Goal: Obtain resource: Obtain resource

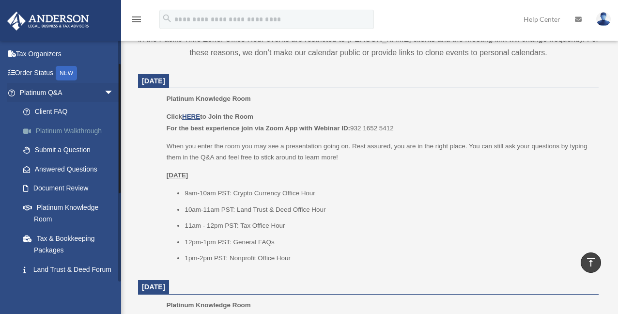
scroll to position [48, 0]
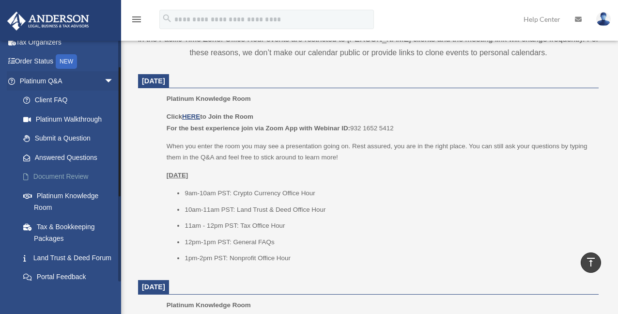
click at [77, 176] on link "Document Review" at bounding box center [71, 176] width 115 height 19
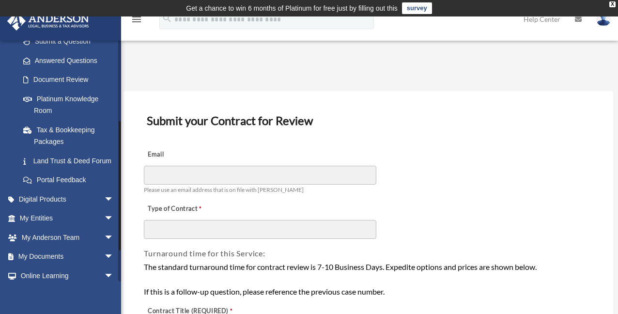
scroll to position [201, 0]
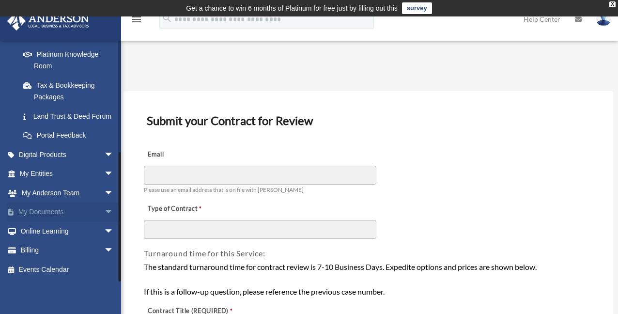
click at [104, 213] on span "arrow_drop_down" at bounding box center [113, 213] width 19 height 20
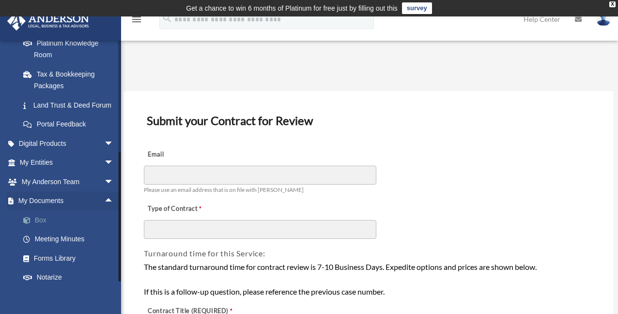
click at [45, 230] on link "Box" at bounding box center [71, 219] width 115 height 19
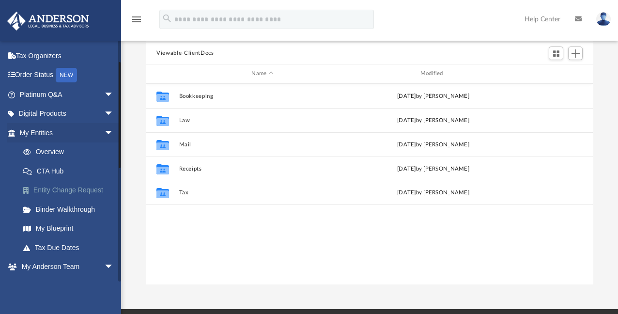
scroll to position [48, 0]
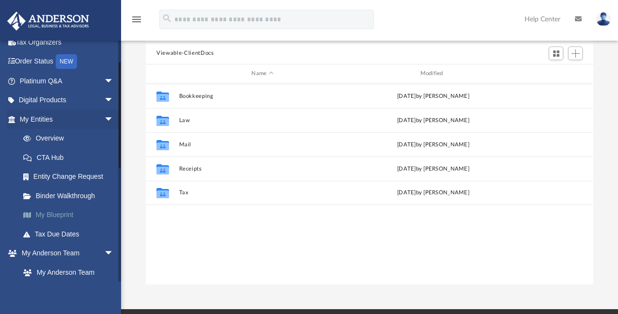
click at [69, 216] on link "My Blueprint" at bounding box center [71, 215] width 115 height 19
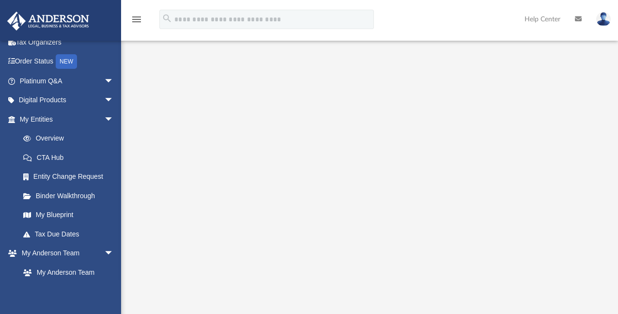
scroll to position [97, 0]
click at [104, 118] on span "arrow_drop_down" at bounding box center [113, 120] width 19 height 20
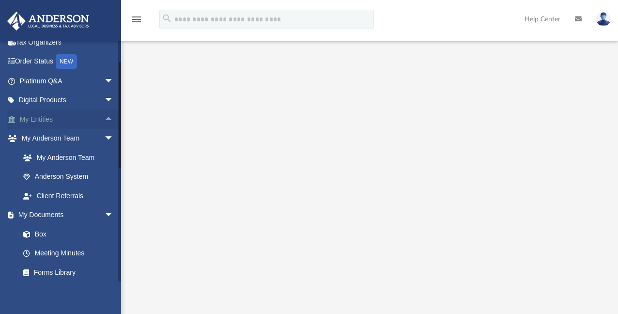
click at [41, 119] on link "My Entities arrow_drop_up" at bounding box center [68, 119] width 122 height 19
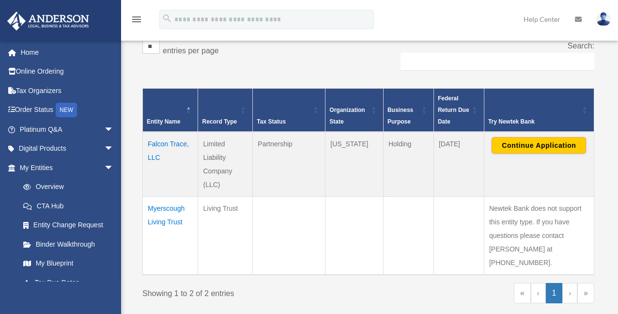
scroll to position [194, 0]
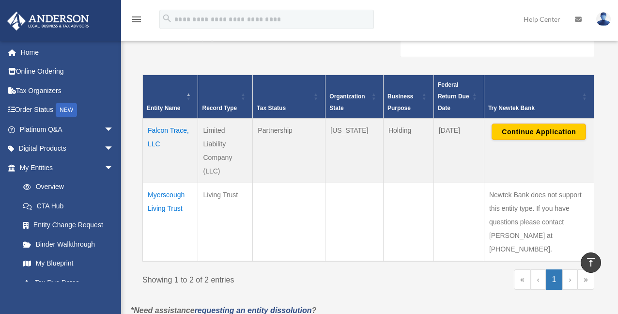
click at [172, 195] on td "Myerscough Living Trust" at bounding box center [170, 222] width 55 height 79
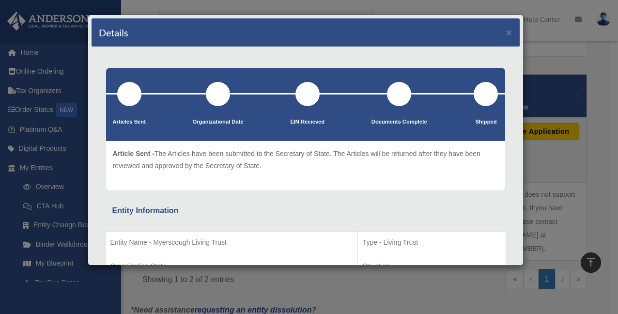
scroll to position [0, 0]
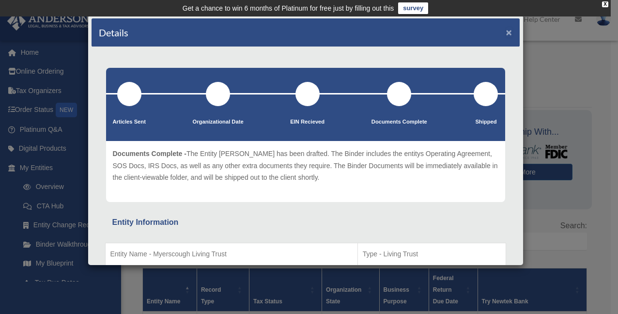
drag, startPoint x: 502, startPoint y: 32, endPoint x: 481, endPoint y: 59, distance: 34.5
click at [506, 32] on button "×" at bounding box center [509, 32] width 6 height 10
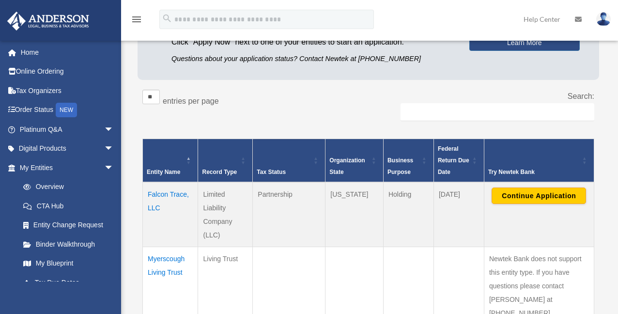
scroll to position [145, 0]
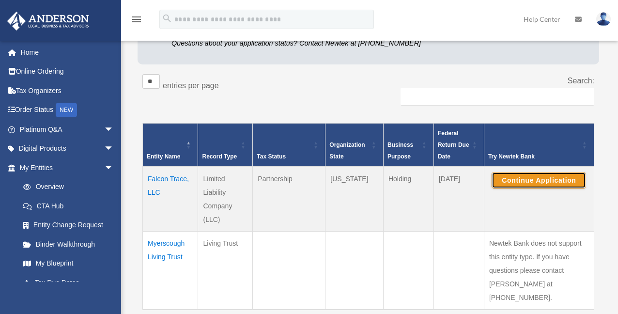
click at [550, 182] on button "Continue Application" at bounding box center [539, 180] width 95 height 16
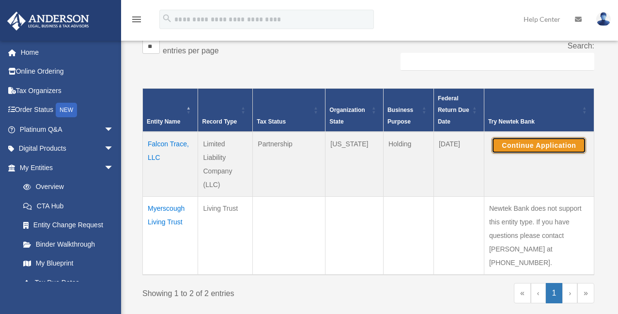
scroll to position [194, 0]
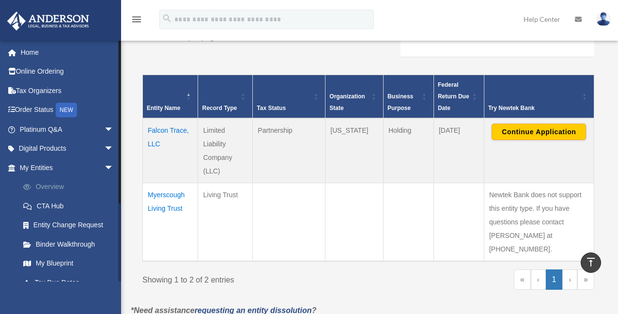
click at [55, 188] on link "Overview" at bounding box center [71, 186] width 115 height 19
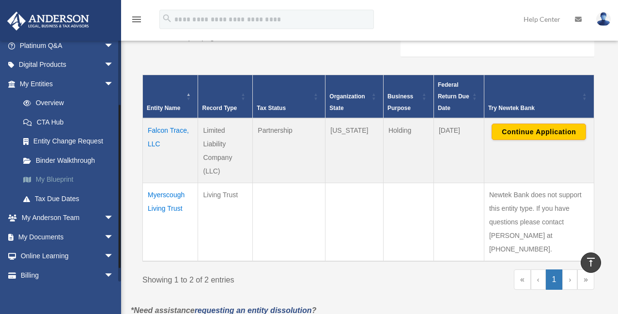
scroll to position [97, 0]
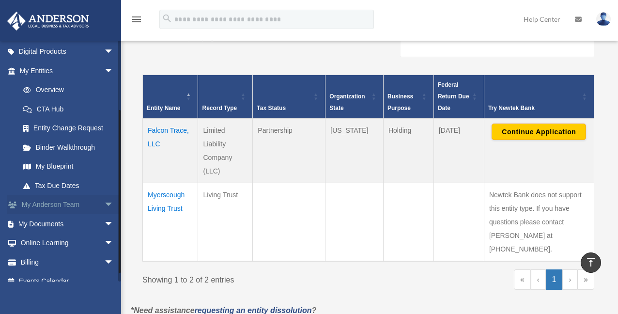
click at [104, 203] on span "arrow_drop_down" at bounding box center [113, 205] width 19 height 20
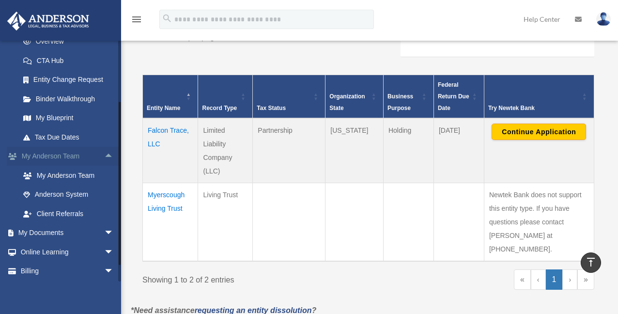
scroll to position [166, 0]
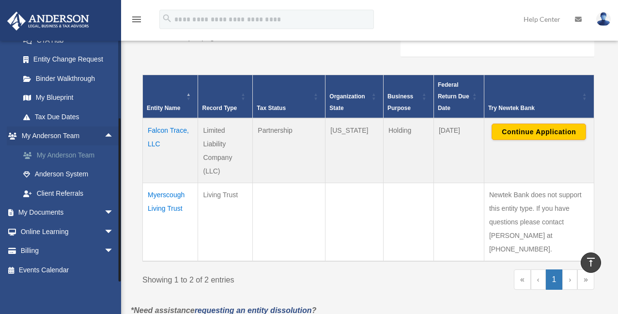
click at [69, 157] on link "My Anderson Team" at bounding box center [71, 154] width 115 height 19
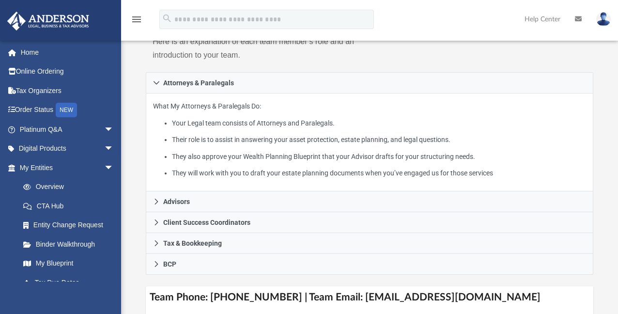
scroll to position [194, 0]
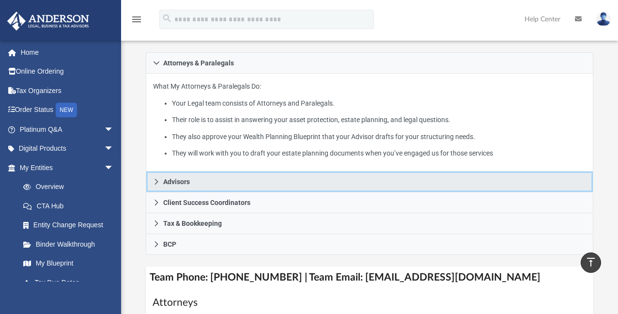
click at [156, 181] on icon at bounding box center [156, 181] width 7 height 7
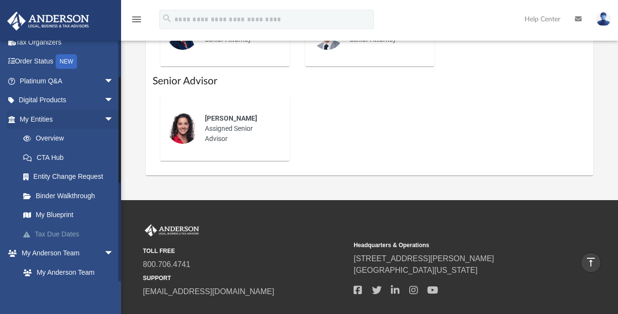
scroll to position [97, 0]
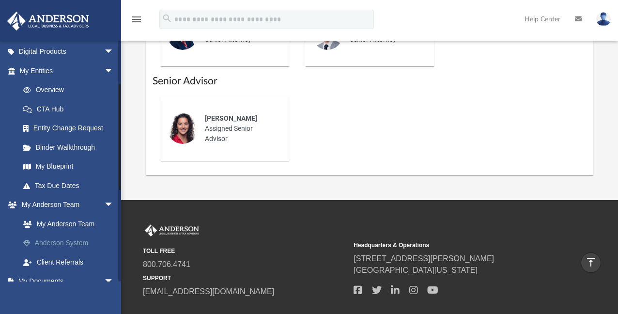
click at [77, 242] on link "Anderson System" at bounding box center [71, 243] width 115 height 19
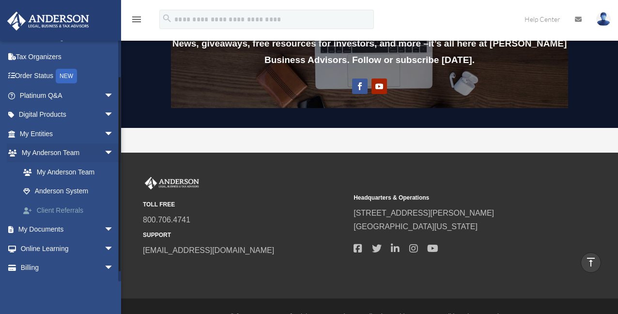
scroll to position [50, 0]
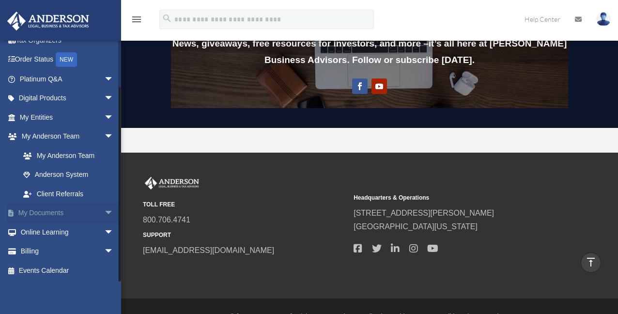
click at [104, 213] on span "arrow_drop_down" at bounding box center [113, 214] width 19 height 20
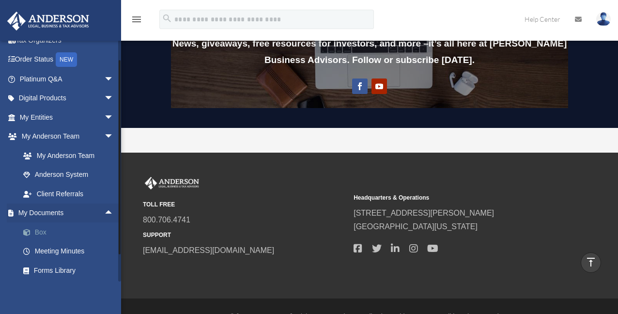
scroll to position [99, 0]
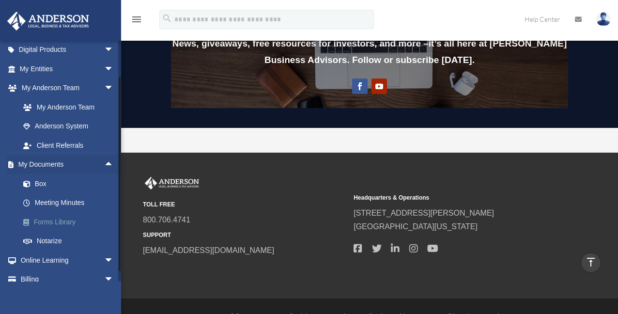
click at [72, 221] on link "Forms Library" at bounding box center [71, 221] width 115 height 19
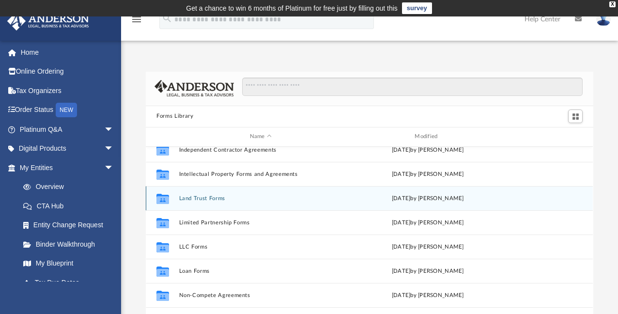
scroll to position [388, 0]
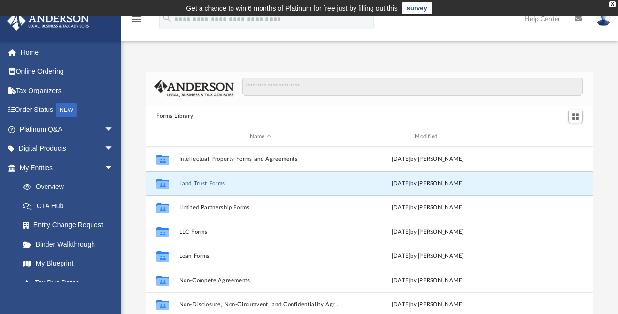
click at [218, 184] on button "Land Trust Forms" at bounding box center [260, 183] width 163 height 6
click at [162, 183] on icon "grid" at bounding box center [163, 183] width 13 height 10
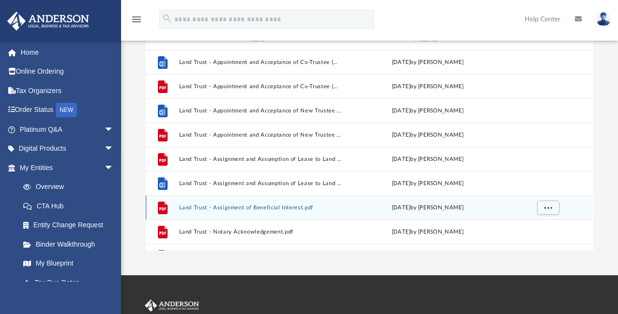
scroll to position [0, 0]
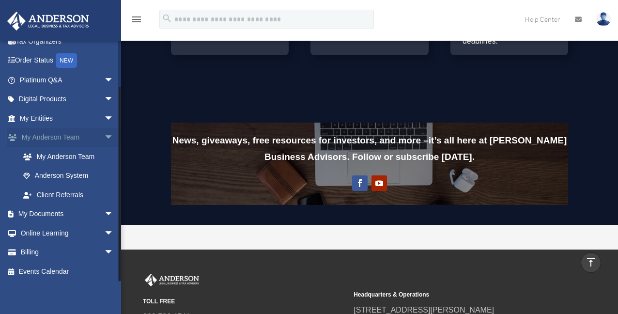
scroll to position [50, 0]
click at [104, 213] on span "arrow_drop_down" at bounding box center [113, 214] width 19 height 20
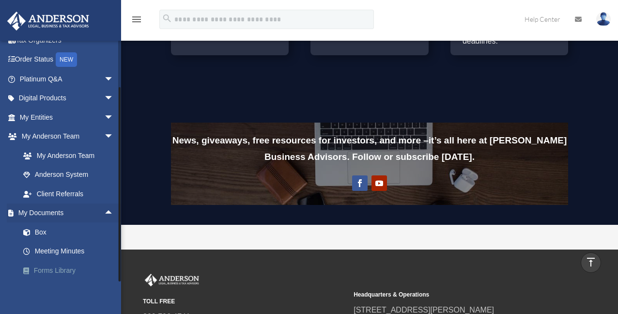
click at [67, 271] on link "Forms Library" at bounding box center [71, 270] width 115 height 19
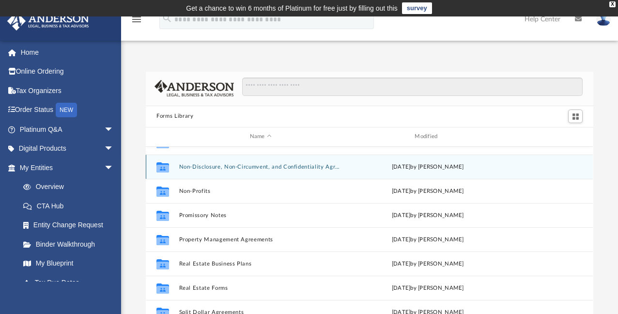
scroll to position [48, 0]
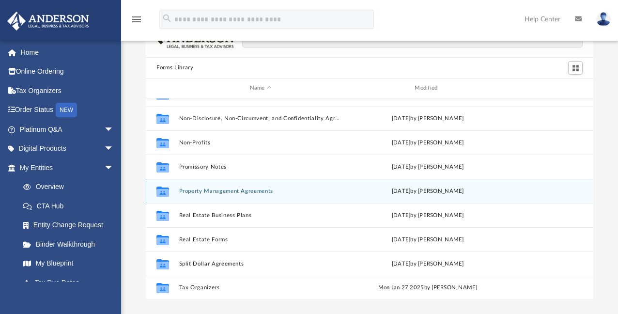
click at [164, 191] on icon "grid" at bounding box center [163, 193] width 13 height 8
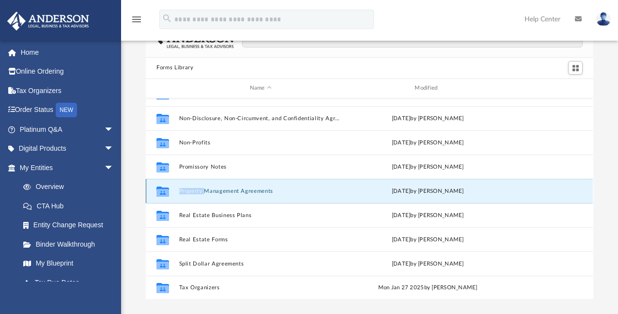
click at [164, 191] on icon "grid" at bounding box center [163, 193] width 13 height 8
click at [236, 189] on button "Property Management Agreements" at bounding box center [260, 191] width 163 height 6
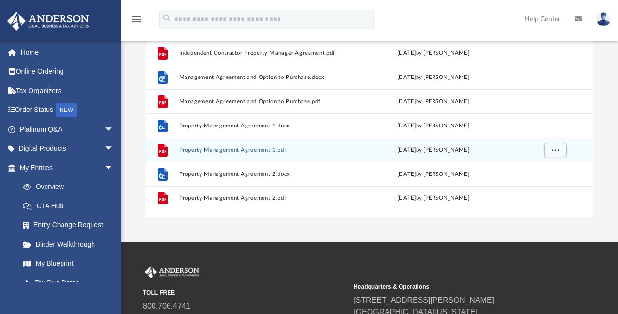
scroll to position [145, 0]
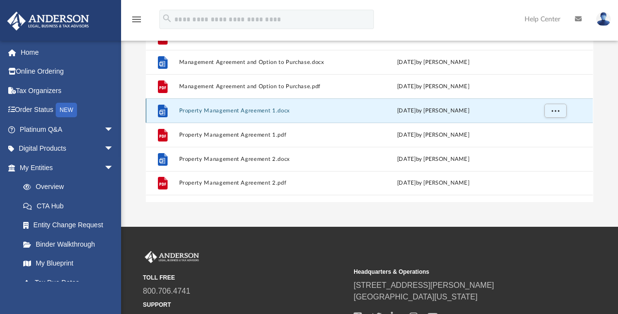
click at [229, 109] on button "Property Management Agreement 1.docx" at bounding box center [262, 110] width 167 height 6
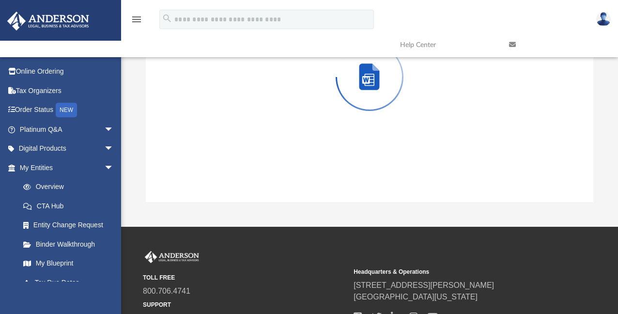
scroll to position [72, 0]
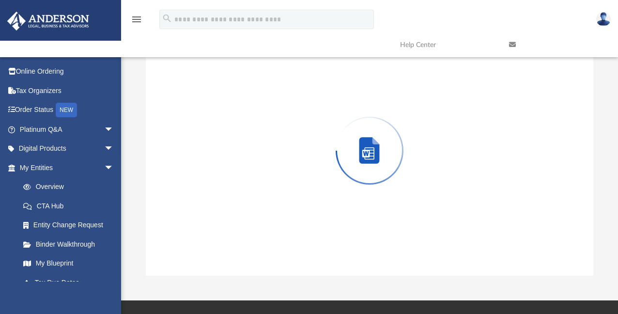
click at [229, 109] on div "Preview" at bounding box center [369, 151] width 447 height 250
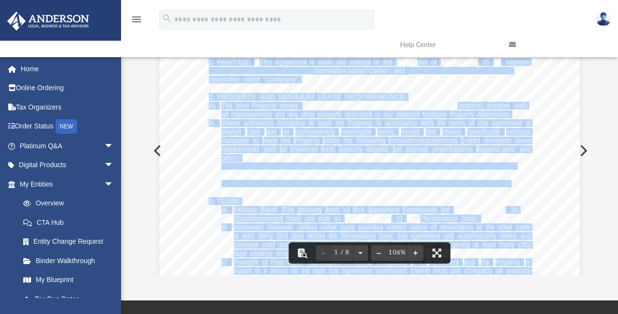
scroll to position [0, 0]
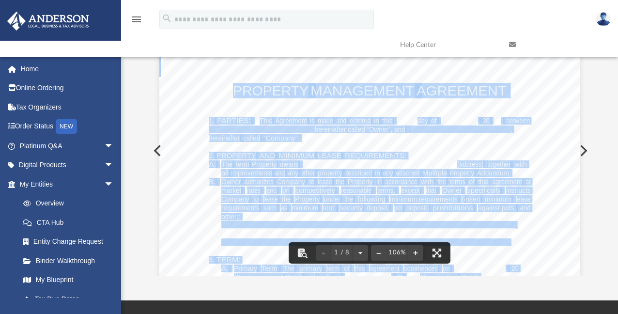
click at [583, 151] on button "Preview" at bounding box center [582, 150] width 21 height 27
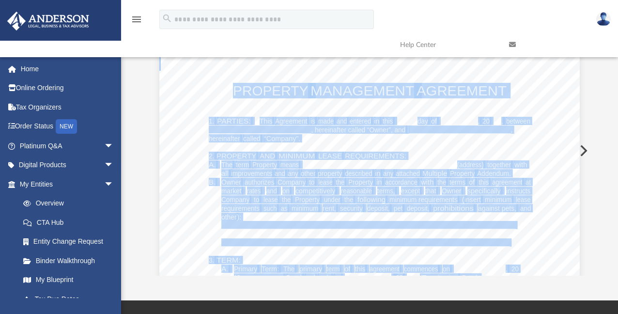
click at [583, 151] on button "Preview" at bounding box center [582, 150] width 21 height 27
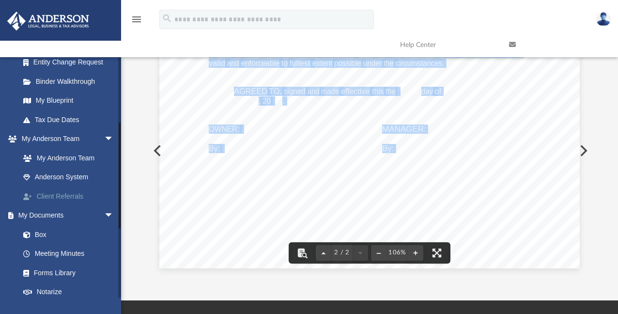
scroll to position [194, 0]
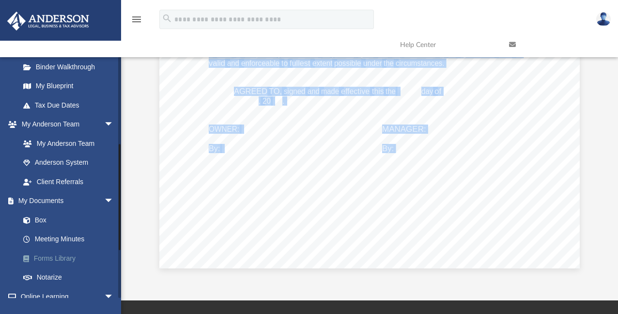
click at [77, 259] on link "Forms Library" at bounding box center [71, 258] width 115 height 19
click at [68, 259] on link "Forms Library" at bounding box center [71, 258] width 115 height 19
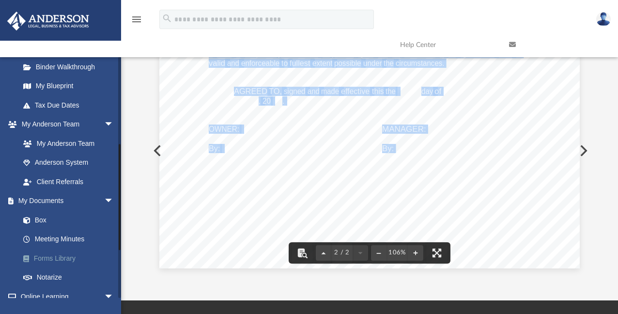
click at [43, 259] on link "Forms Library" at bounding box center [71, 258] width 115 height 19
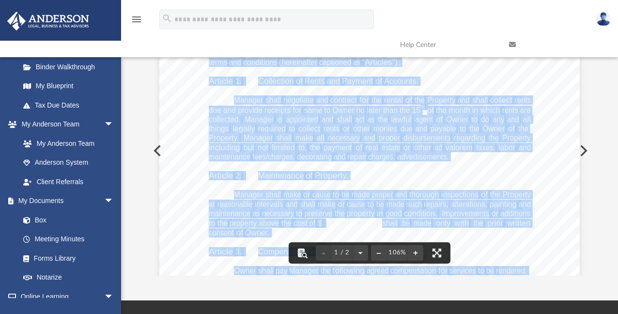
scroll to position [0, 0]
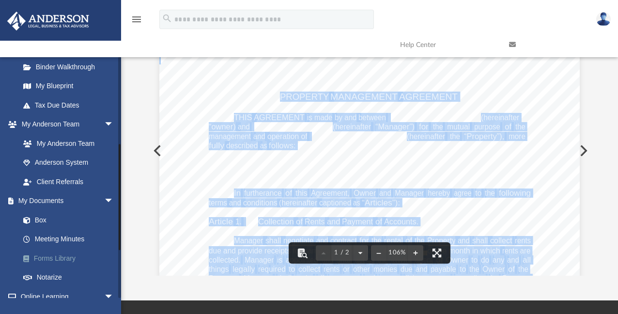
click at [50, 255] on link "Forms Library" at bounding box center [71, 258] width 115 height 19
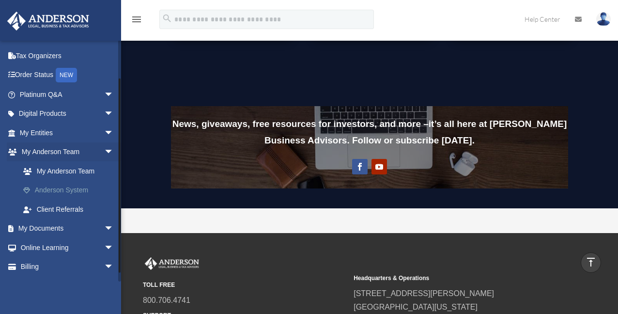
scroll to position [50, 0]
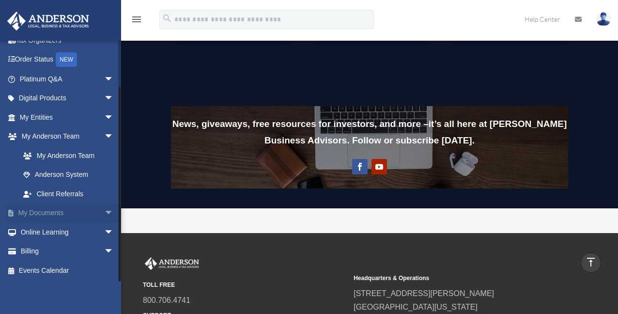
click at [68, 214] on link "My Documents arrow_drop_down" at bounding box center [68, 213] width 122 height 19
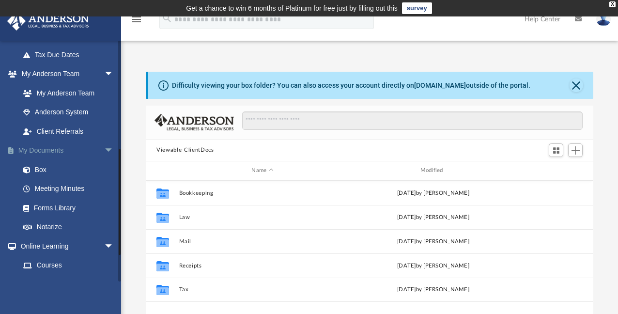
scroll to position [242, 0]
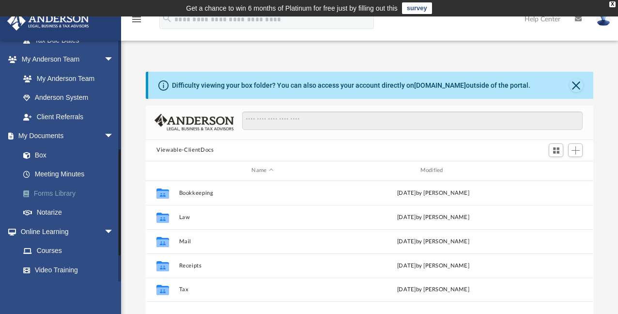
click at [62, 194] on link "Forms Library" at bounding box center [71, 193] width 115 height 19
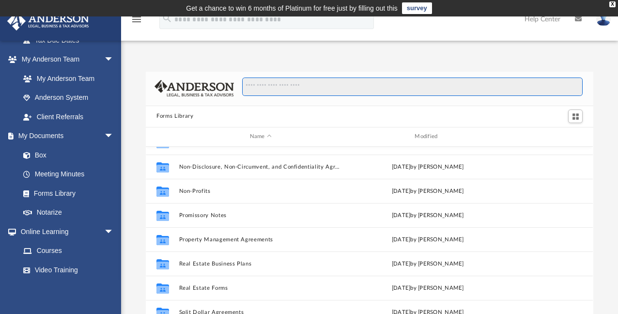
click at [295, 89] on input "Search files and folders" at bounding box center [412, 87] width 341 height 18
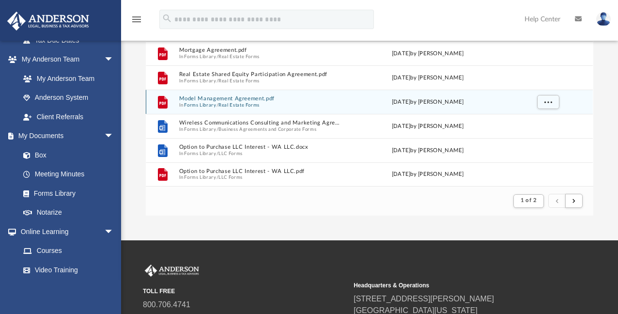
scroll to position [145, 0]
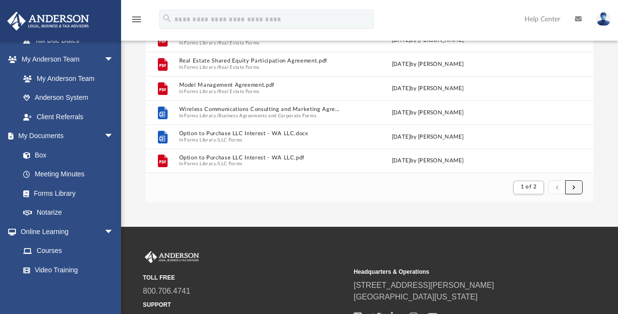
click at [576, 189] on button "submit" at bounding box center [574, 187] width 17 height 14
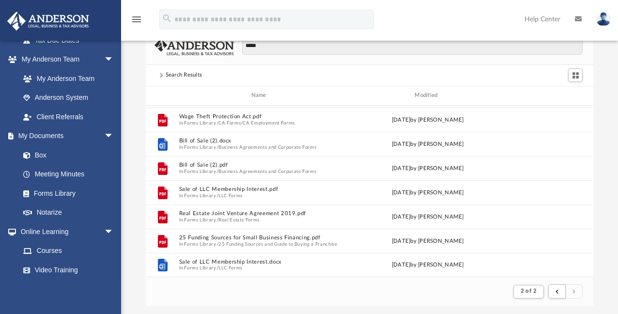
scroll to position [97, 0]
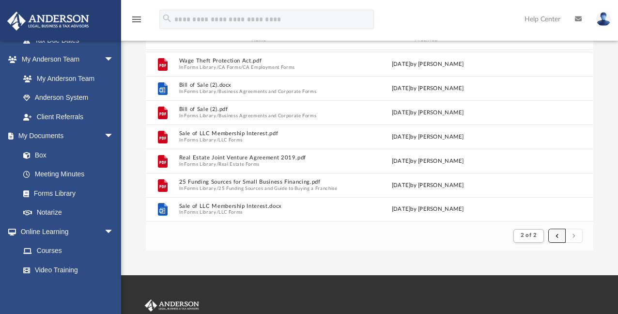
click at [559, 237] on span "submit" at bounding box center [557, 235] width 3 height 5
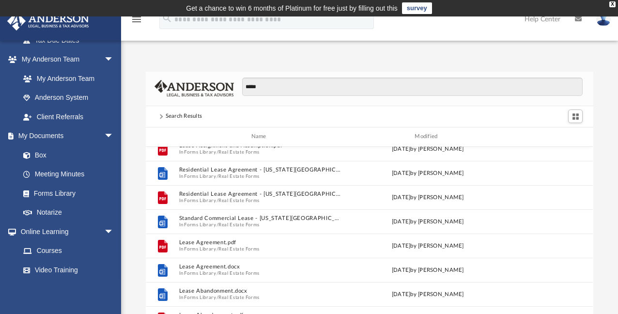
scroll to position [194, 0]
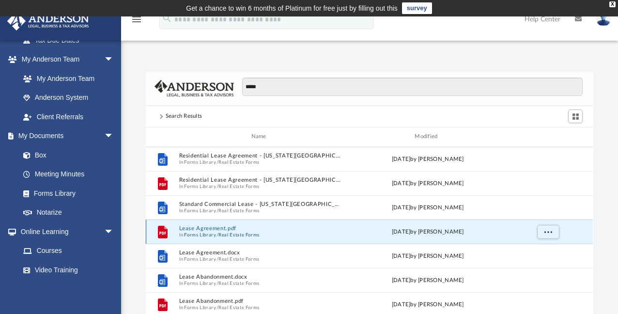
click at [208, 229] on button "Lease Agreement.pdf" at bounding box center [260, 228] width 163 height 6
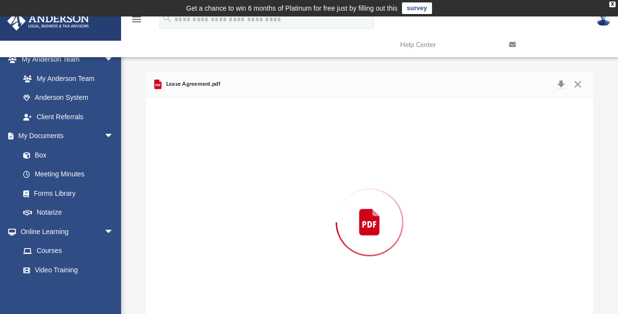
scroll to position [33, 0]
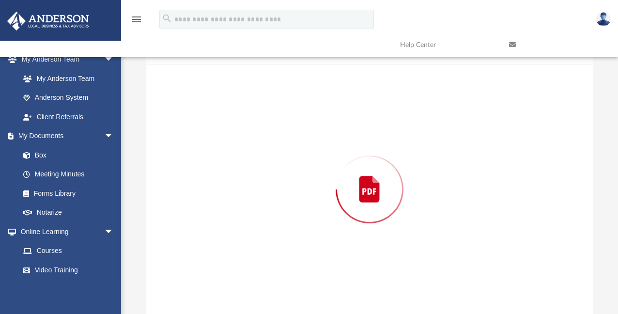
click at [208, 229] on div "Preview" at bounding box center [369, 189] width 447 height 250
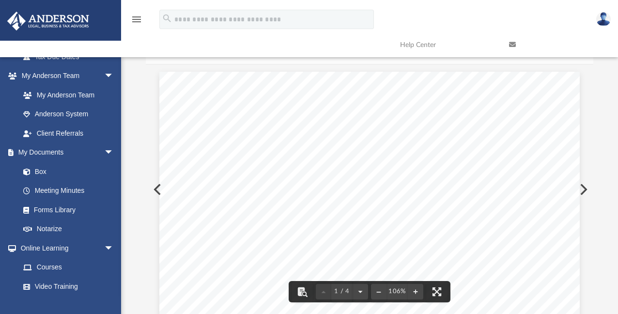
scroll to position [0, 0]
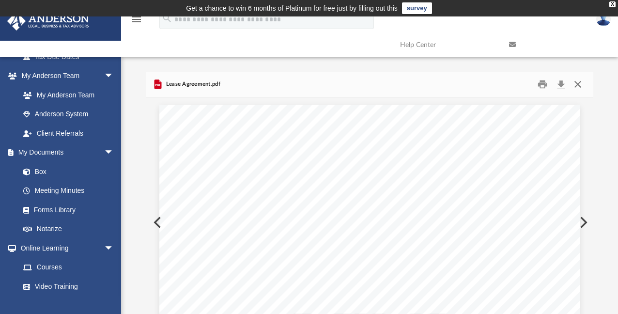
click at [579, 86] on button "Close" at bounding box center [577, 84] width 17 height 15
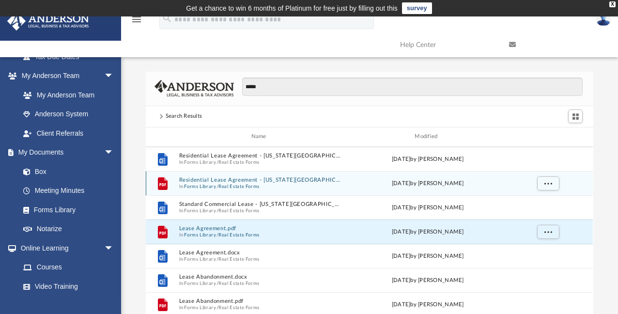
click at [213, 179] on button "Residential Lease Agreement - Texas.pdf" at bounding box center [260, 180] width 163 height 6
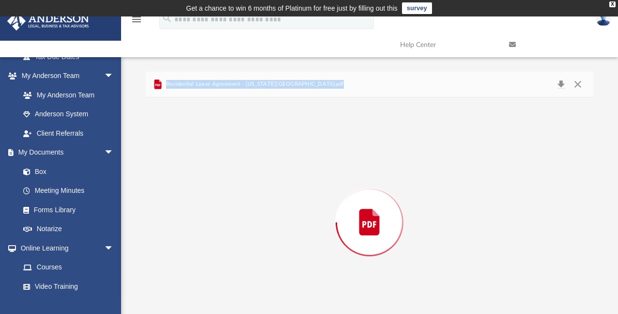
scroll to position [33, 0]
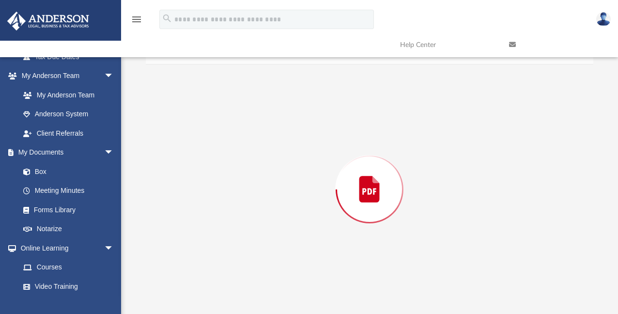
click at [213, 179] on div "Preview" at bounding box center [369, 189] width 447 height 250
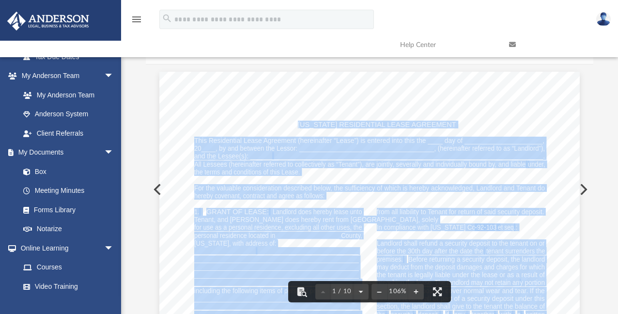
click at [276, 173] on span "the terms and conditions of this Lease." at bounding box center [247, 172] width 106 height 7
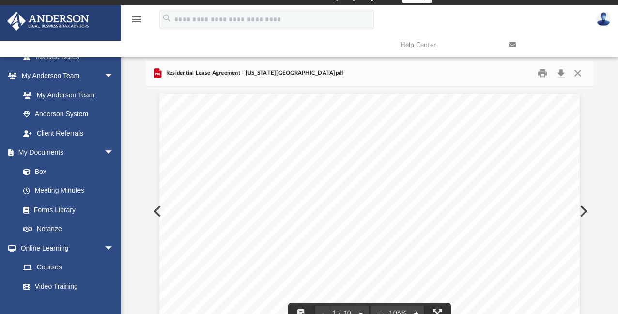
scroll to position [0, 0]
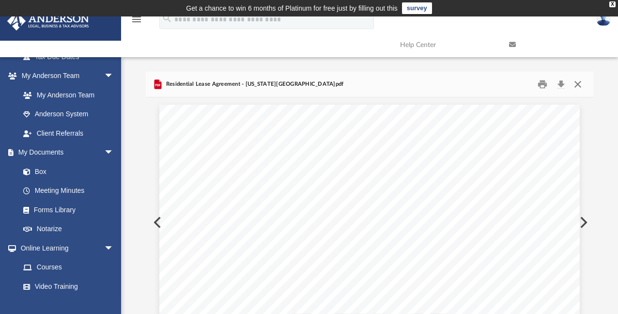
click at [578, 84] on button "Close" at bounding box center [577, 84] width 17 height 15
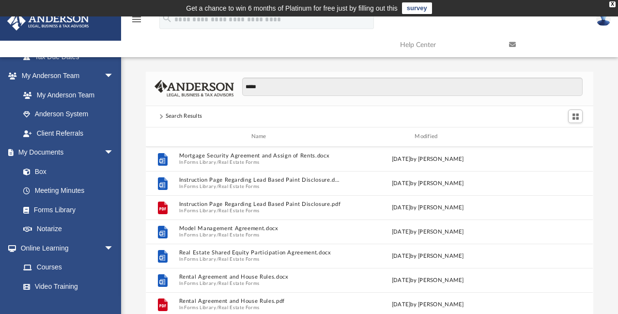
scroll to position [921, 0]
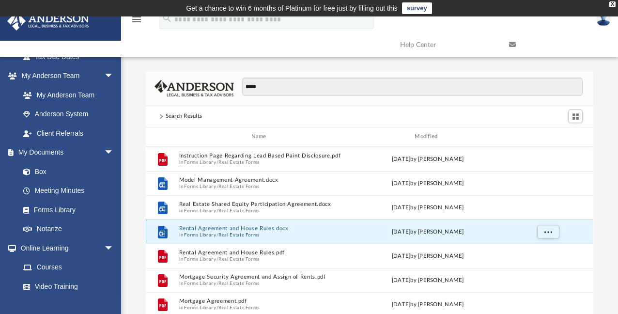
click at [272, 230] on button "Rental Agreement and House Rules.docx" at bounding box center [260, 228] width 163 height 6
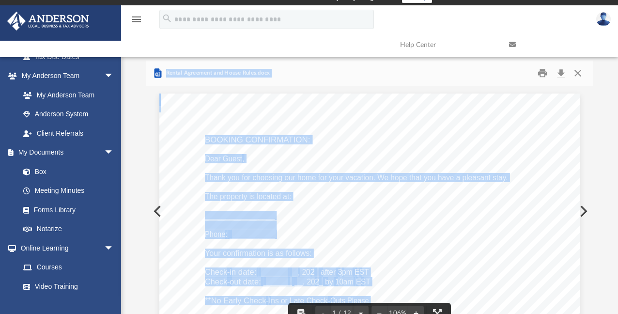
scroll to position [0, 0]
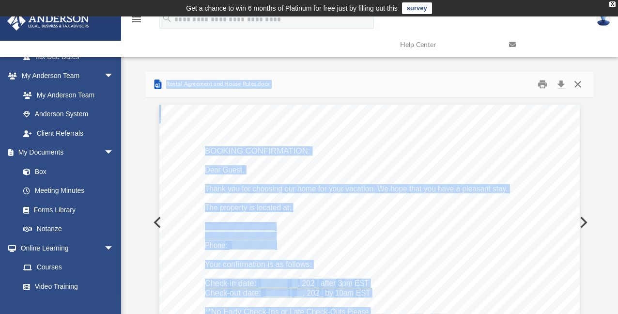
click at [580, 85] on button "Close" at bounding box center [577, 84] width 17 height 15
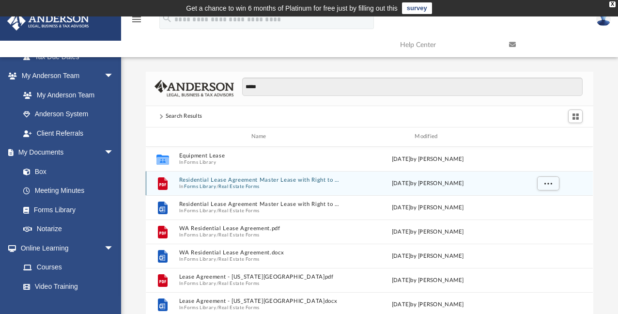
click at [234, 182] on button "Residential Lease Agreement Master Lease with Right to Sublease.pdf" at bounding box center [260, 180] width 163 height 6
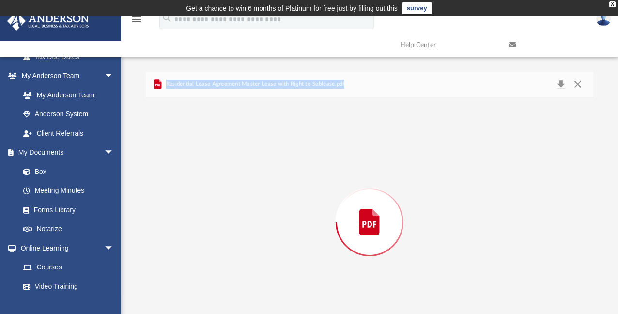
scroll to position [33, 0]
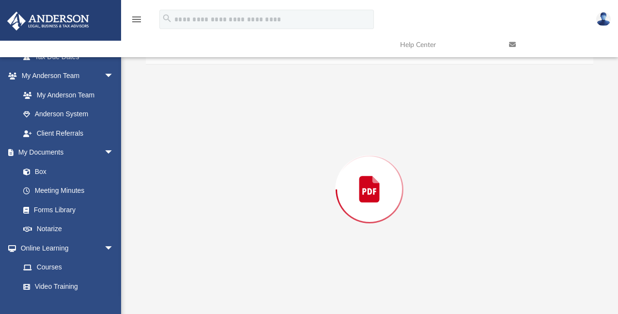
click at [234, 182] on div "Preview" at bounding box center [369, 189] width 447 height 250
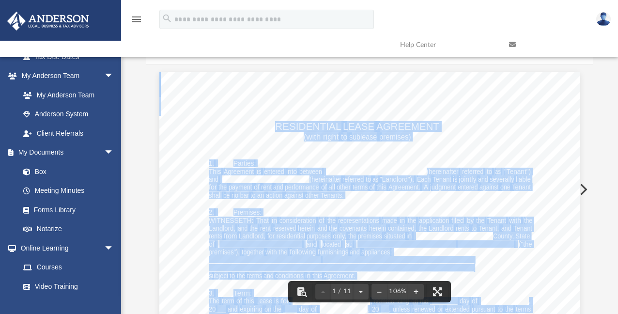
click at [380, 187] on span "this" at bounding box center [382, 187] width 10 height 7
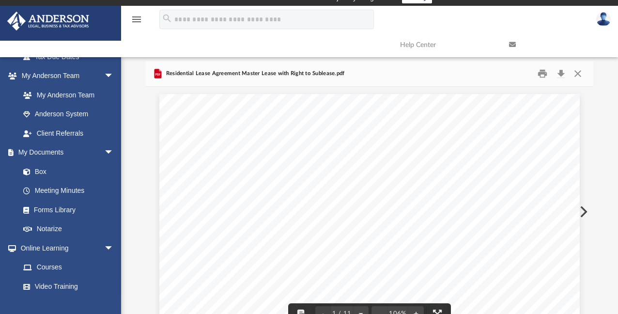
scroll to position [0, 0]
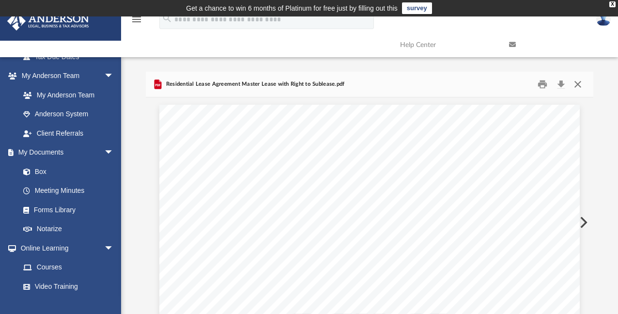
click at [579, 83] on button "Close" at bounding box center [577, 84] width 17 height 15
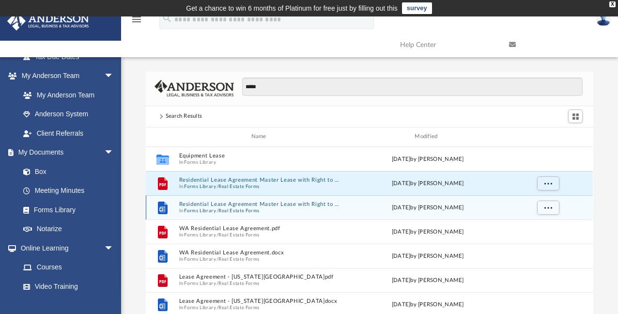
scroll to position [48, 0]
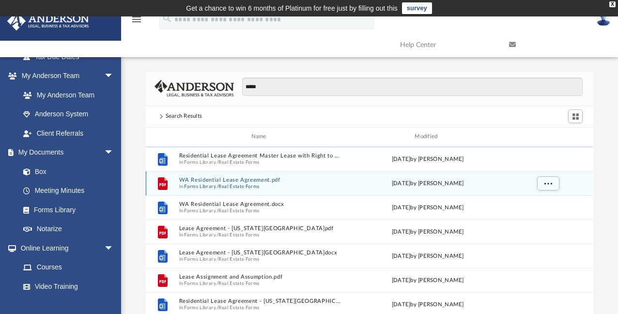
click at [268, 186] on span "In Forms Library / Real Estate Forms" at bounding box center [260, 186] width 163 height 6
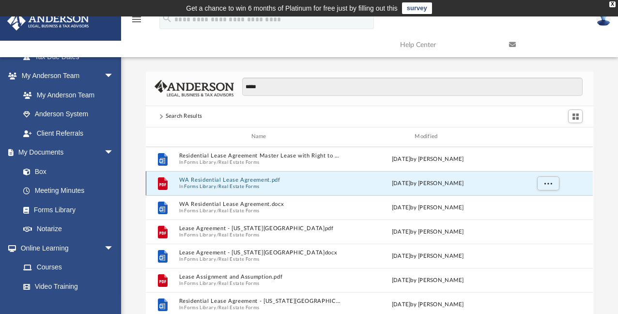
click at [268, 186] on span "In Forms Library / Real Estate Forms" at bounding box center [260, 186] width 163 height 6
click at [223, 180] on button "WA Residential Lease Agreement.pdf" at bounding box center [260, 180] width 163 height 6
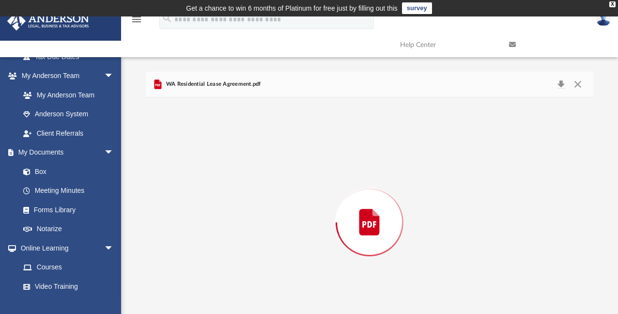
scroll to position [33, 0]
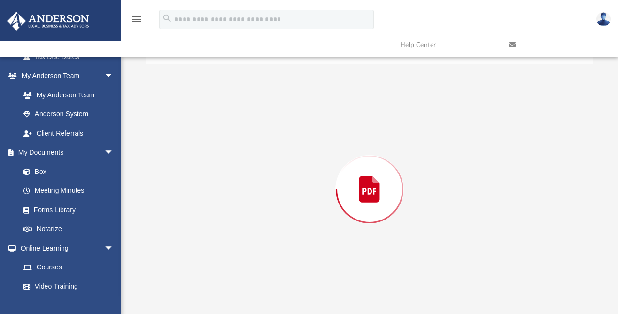
click at [223, 180] on div "Preview" at bounding box center [369, 189] width 447 height 250
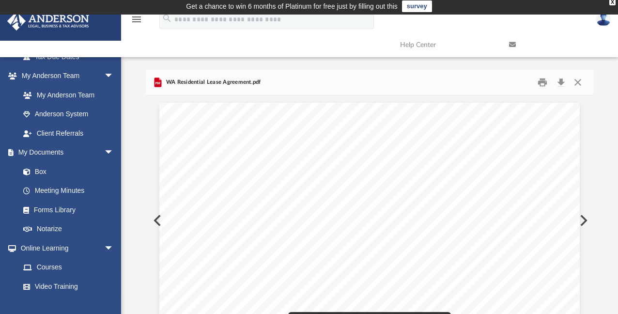
scroll to position [0, 0]
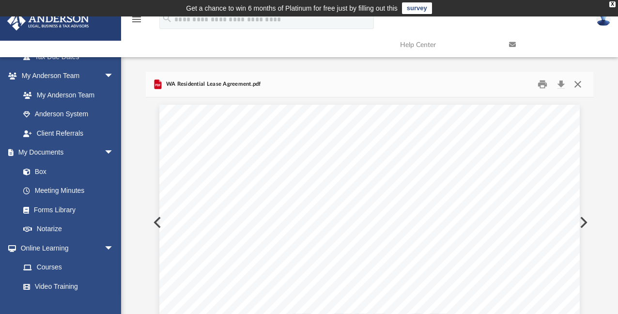
click at [580, 82] on button "Close" at bounding box center [577, 84] width 17 height 15
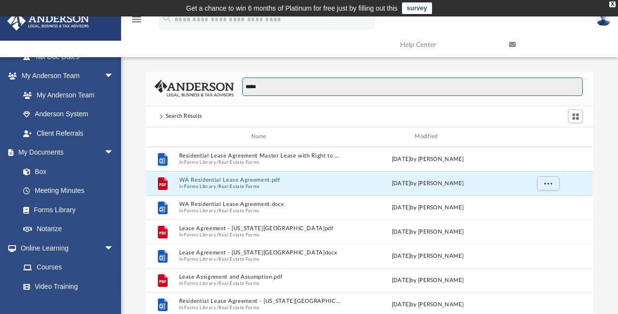
click at [245, 86] on input "*****" at bounding box center [412, 87] width 341 height 18
type input "**********"
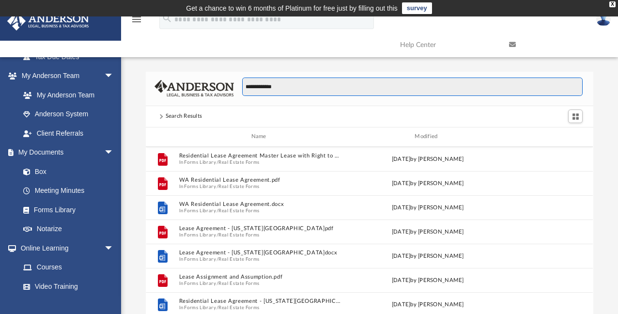
click at [283, 92] on input "**********" at bounding box center [412, 87] width 341 height 18
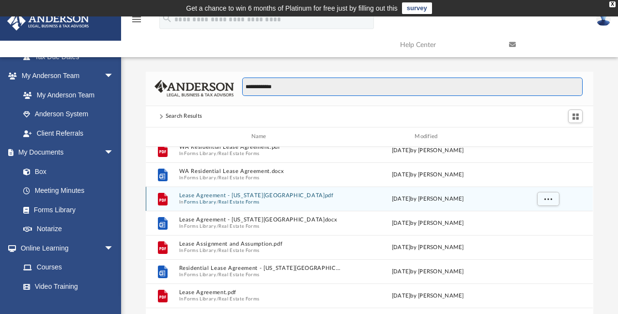
scroll to position [97, 0]
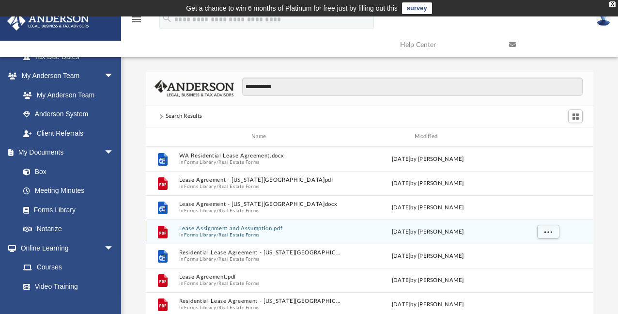
click at [237, 230] on button "Lease Assignment and Assumption.pdf" at bounding box center [260, 228] width 163 height 6
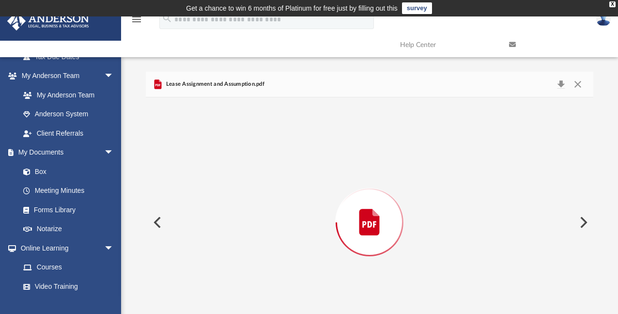
scroll to position [33, 0]
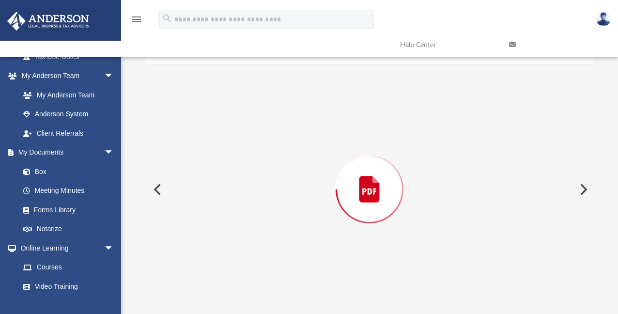
click at [237, 230] on div "Preview" at bounding box center [369, 189] width 447 height 250
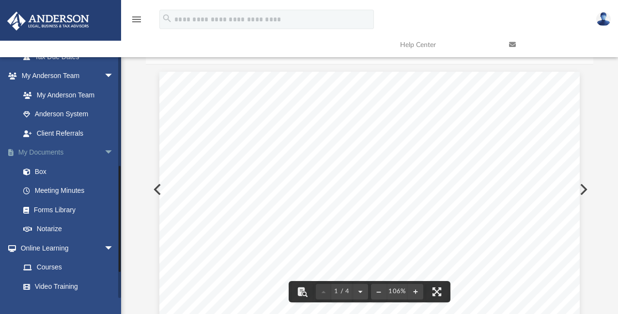
scroll to position [0, 0]
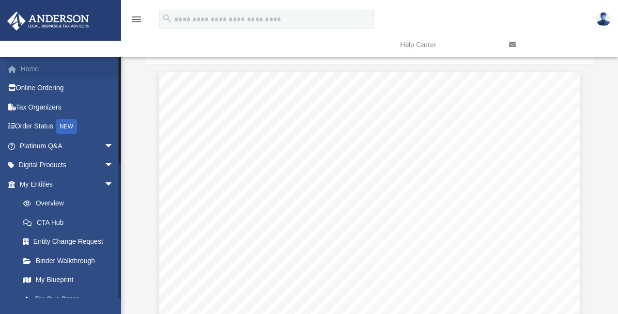
click at [26, 69] on link "Home" at bounding box center [68, 68] width 122 height 19
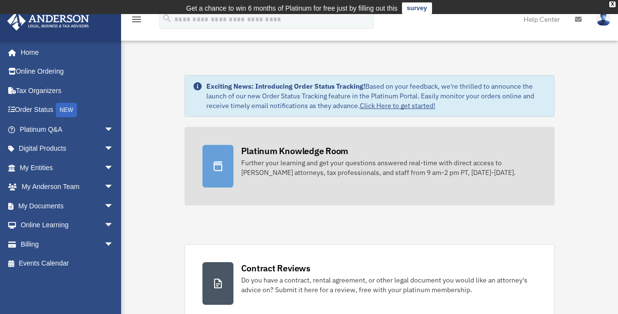
click at [327, 146] on div "Platinum Knowledge Room" at bounding box center [295, 151] width 108 height 12
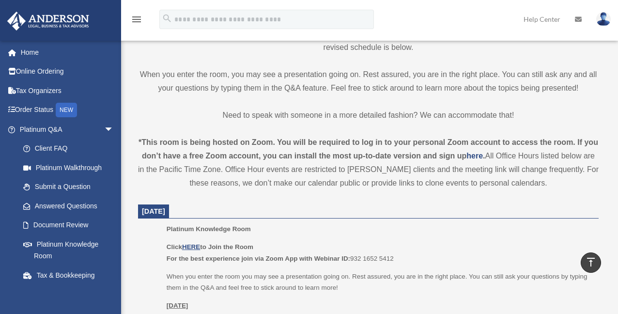
scroll to position [242, 0]
